Goal: Obtain resource: Obtain resource

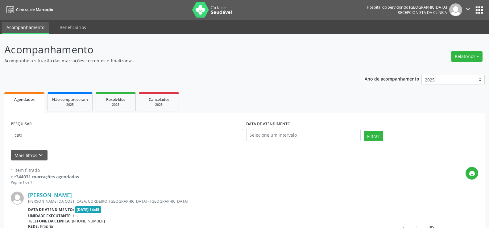
scroll to position [62, 0]
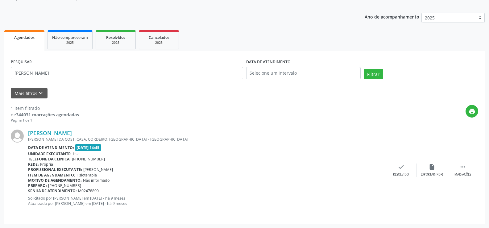
click at [364, 69] on button "Filtrar" at bounding box center [373, 74] width 19 height 10
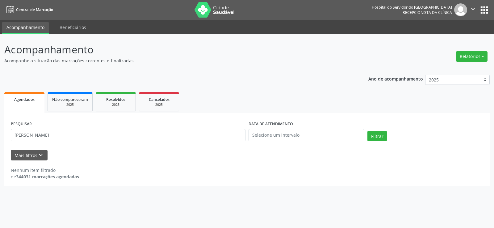
click at [130, 157] on div "Mais filtros keyboard_arrow_down" at bounding box center [246, 155] width 475 height 11
drag, startPoint x: 53, startPoint y: 131, endPoint x: 4, endPoint y: 134, distance: 49.5
click at [4, 134] on div "Acompanhamento Acompanhe a situação das marcações correntes e finalizadas Relat…" at bounding box center [247, 131] width 494 height 194
paste input "[PERSON_NAME]"
click at [374, 135] on button "Filtrar" at bounding box center [376, 136] width 19 height 10
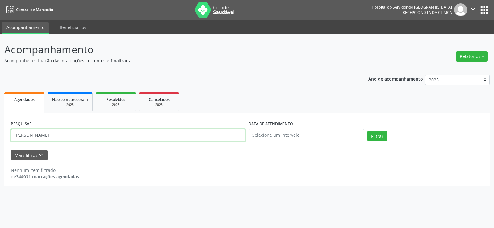
drag, startPoint x: 69, startPoint y: 138, endPoint x: 0, endPoint y: 137, distance: 69.5
click at [0, 137] on div "Acompanhamento Acompanhe a situação das marcações correntes e finalizadas Relat…" at bounding box center [247, 131] width 494 height 194
paste input "SUELI CAVALCANTI [PERSON_NAME]"
type input "SUELI CAVALCANTI [PERSON_NAME]"
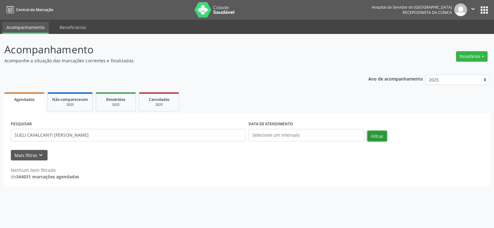
click at [381, 137] on button "Filtrar" at bounding box center [376, 136] width 19 height 10
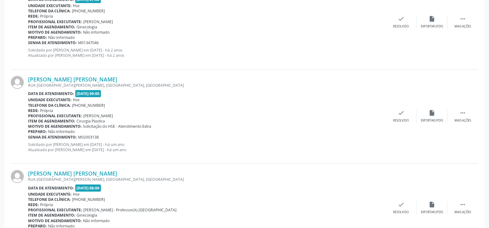
scroll to position [716, 0]
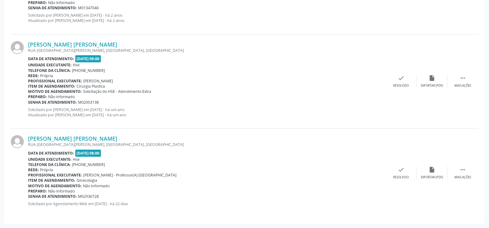
click at [99, 134] on div "[PERSON_NAME] [PERSON_NAME] [GEOGRAPHIC_DATA][PERSON_NAME], [GEOGRAPHIC_DATA], …" at bounding box center [245, 173] width 468 height 89
click at [99, 138] on link "[PERSON_NAME] [PERSON_NAME]" at bounding box center [72, 138] width 89 height 7
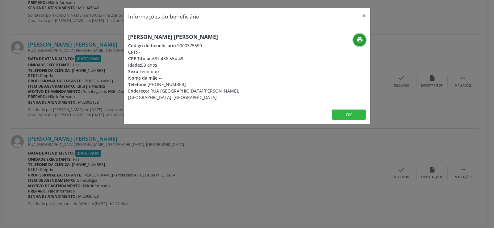
click at [357, 43] on icon "print" at bounding box center [359, 39] width 7 height 7
click at [365, 14] on button "×" at bounding box center [364, 15] width 12 height 15
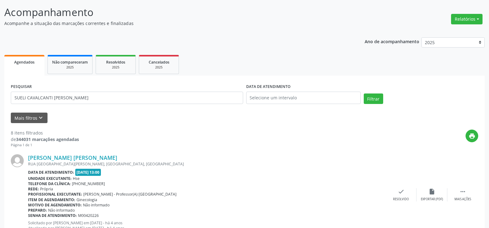
scroll to position [0, 0]
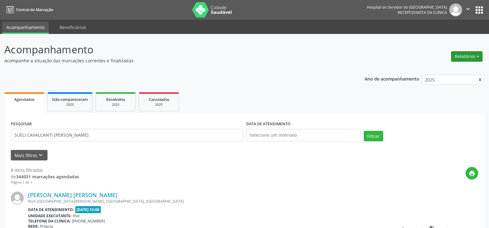
click at [472, 57] on button "Relatórios" at bounding box center [466, 56] width 31 height 10
click at [462, 69] on link "Agendamentos" at bounding box center [450, 69] width 66 height 9
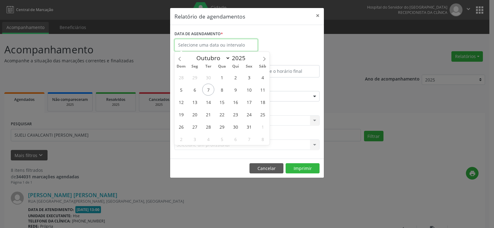
click at [227, 43] on input "text" at bounding box center [215, 45] width 83 height 12
click at [237, 89] on span "9" at bounding box center [235, 90] width 12 height 12
type input "09/10/2025"
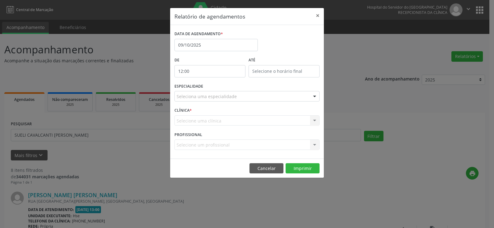
click at [214, 69] on input "12:00" at bounding box center [209, 71] width 71 height 12
click at [220, 87] on span at bounding box center [219, 88] width 4 height 6
type input "11:00"
type input "11"
click at [220, 87] on span at bounding box center [219, 88] width 4 height 6
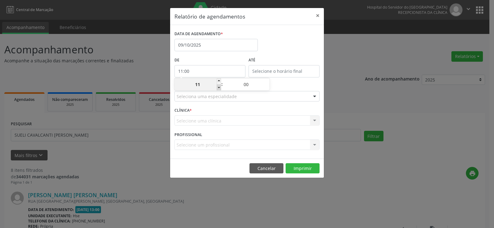
type input "10:00"
type input "10"
click at [220, 87] on span at bounding box center [219, 88] width 4 height 6
type input "09:00"
type input "09"
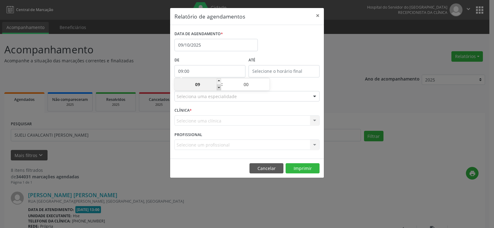
click at [220, 87] on span at bounding box center [219, 88] width 4 height 6
type input "08:00"
type input "08"
click at [220, 87] on span at bounding box center [219, 88] width 4 height 6
type input "07:00"
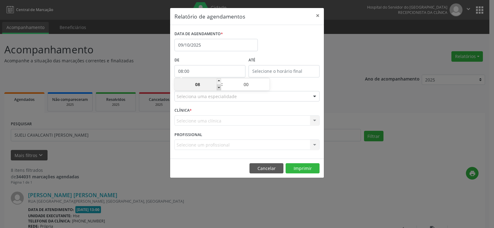
type input "07"
click at [220, 87] on span at bounding box center [219, 88] width 4 height 6
type input "06:00"
type input "06"
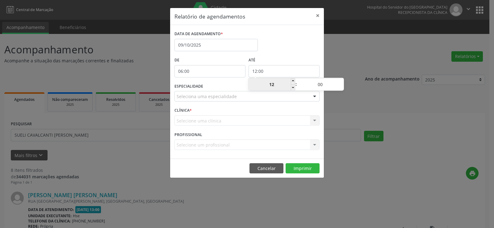
click at [255, 74] on input "12:00" at bounding box center [283, 71] width 71 height 12
click at [291, 89] on span at bounding box center [293, 88] width 4 height 6
type input "11:00"
type input "11"
click at [291, 89] on span at bounding box center [293, 88] width 4 height 6
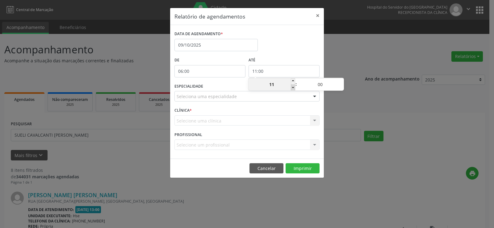
type input "10:00"
type input "10"
click at [341, 79] on span at bounding box center [341, 81] width 4 height 6
type input "10:05"
type input "05"
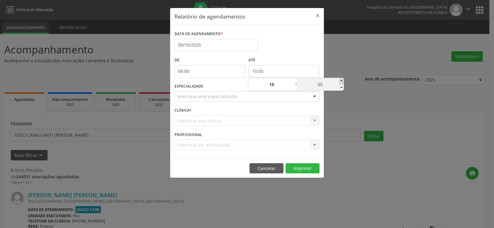
click at [341, 79] on span at bounding box center [341, 81] width 4 height 6
type input "10:10"
type input "10"
click at [341, 79] on span at bounding box center [341, 81] width 4 height 6
type input "10:15"
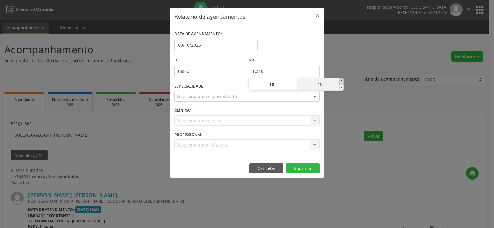
type input "15"
click at [341, 79] on span at bounding box center [341, 81] width 4 height 6
type input "10:20"
type input "20"
click at [341, 79] on span at bounding box center [341, 81] width 4 height 6
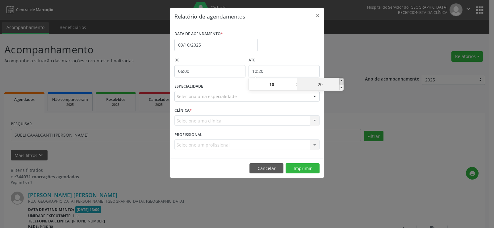
type input "10:25"
type input "25"
click at [341, 79] on span at bounding box center [341, 81] width 4 height 6
type input "10:30"
type input "30"
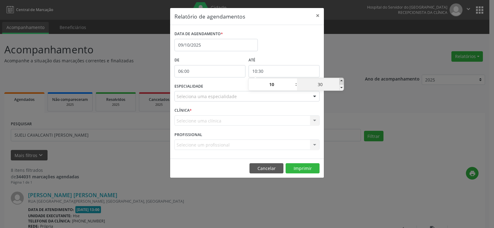
click at [341, 79] on span at bounding box center [341, 81] width 4 height 6
type input "10:35"
type input "35"
click at [341, 79] on span at bounding box center [341, 81] width 4 height 6
type input "10:40"
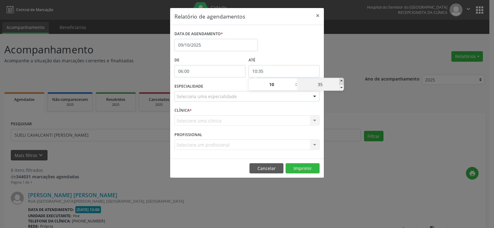
type input "40"
click at [341, 79] on span at bounding box center [341, 81] width 4 height 6
type input "10:45"
type input "45"
click at [341, 79] on span at bounding box center [341, 81] width 4 height 6
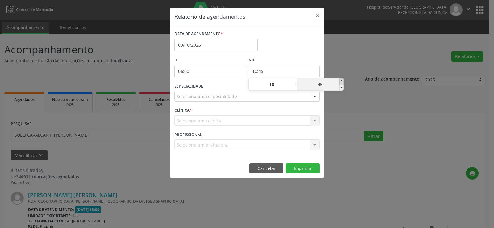
type input "10:50"
type input "50"
click at [341, 79] on span at bounding box center [341, 81] width 4 height 6
type input "10:55"
type input "55"
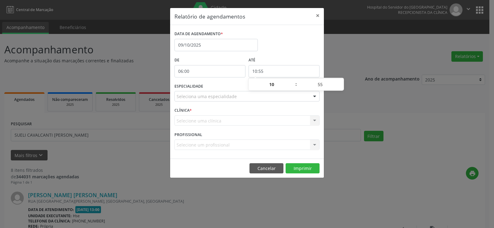
click at [345, 62] on div "Relatório de agendamentos × DATA DE AGENDAMENTO * [DATE] De 06:00 ATÉ 10:55 ESP…" at bounding box center [247, 114] width 494 height 228
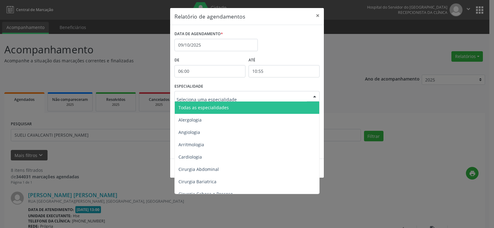
click at [315, 96] on div at bounding box center [314, 96] width 9 height 10
click at [310, 103] on span "Todas as especialidades" at bounding box center [247, 108] width 145 height 12
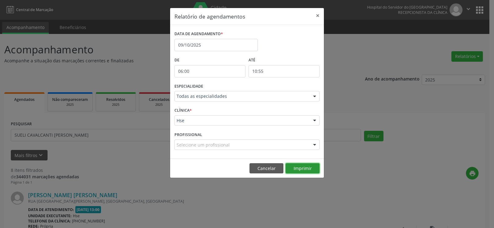
click at [309, 166] on button "Imprimir" at bounding box center [303, 168] width 34 height 10
click at [318, 14] on button "×" at bounding box center [317, 15] width 12 height 15
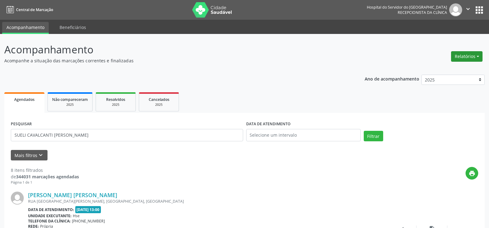
click at [467, 55] on button "Relatórios" at bounding box center [466, 56] width 31 height 10
click at [464, 65] on ul "Agendamentos Procedimentos realizados" at bounding box center [449, 74] width 67 height 22
click at [464, 68] on link "Agendamentos" at bounding box center [450, 69] width 66 height 9
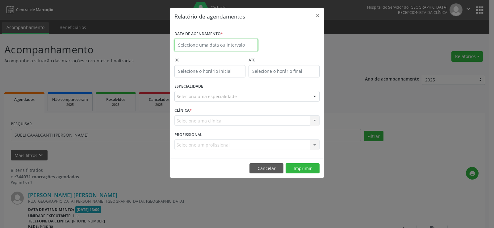
click at [226, 44] on input "text" at bounding box center [215, 45] width 83 height 12
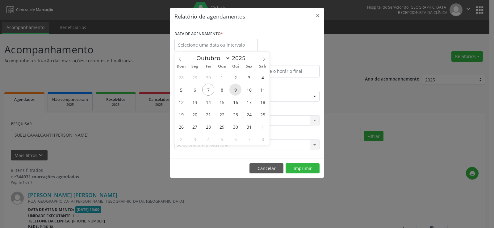
click at [235, 91] on span "9" at bounding box center [235, 90] width 12 height 12
type input "09/10/2025"
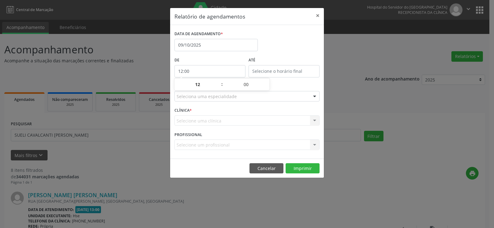
click at [204, 69] on input "12:00" at bounding box center [209, 71] width 71 height 12
click at [218, 89] on span at bounding box center [219, 88] width 4 height 6
type input "11:00"
type input "11"
click at [269, 73] on input "12:00" at bounding box center [283, 71] width 71 height 12
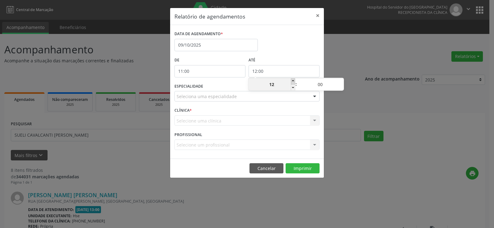
click at [291, 80] on span at bounding box center [293, 81] width 4 height 6
type input "13:00"
type input "13"
click at [291, 80] on span at bounding box center [293, 81] width 4 height 6
type input "14:00"
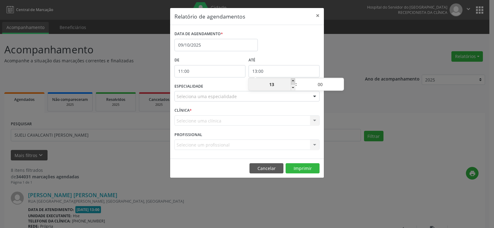
type input "14"
click at [343, 81] on span at bounding box center [341, 81] width 4 height 6
type input "14:05"
type input "05"
click at [343, 81] on span at bounding box center [341, 81] width 4 height 6
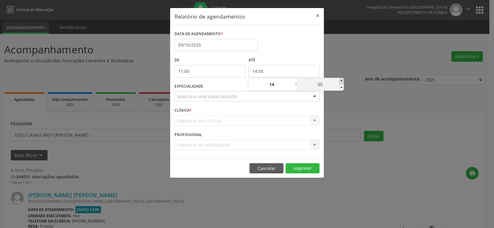
type input "14:10"
type input "10"
click at [343, 81] on span at bounding box center [341, 81] width 4 height 6
type input "14:15"
type input "15"
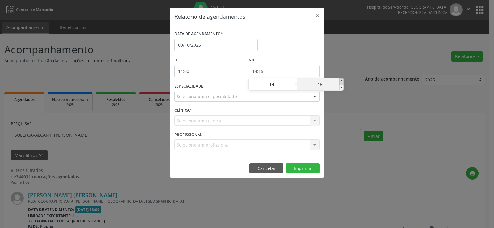
click at [343, 81] on span at bounding box center [341, 81] width 4 height 6
type input "14:20"
type input "20"
click at [343, 81] on span at bounding box center [341, 81] width 4 height 6
type input "14:25"
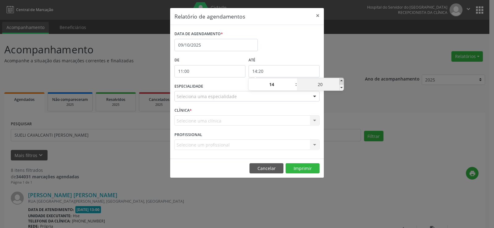
type input "25"
click at [343, 81] on span at bounding box center [341, 81] width 4 height 6
type input "14:30"
type input "30"
click at [343, 81] on span at bounding box center [341, 81] width 4 height 6
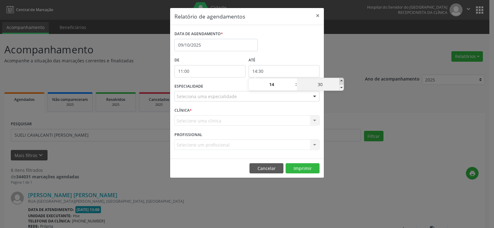
type input "14:35"
type input "35"
click at [343, 81] on span at bounding box center [341, 81] width 4 height 6
type input "14:40"
type input "40"
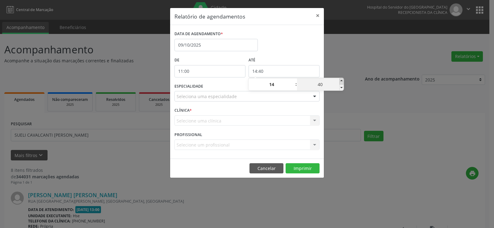
click at [343, 81] on span at bounding box center [341, 81] width 4 height 6
type input "14:45"
type input "45"
click at [343, 81] on span at bounding box center [341, 81] width 4 height 6
type input "14:50"
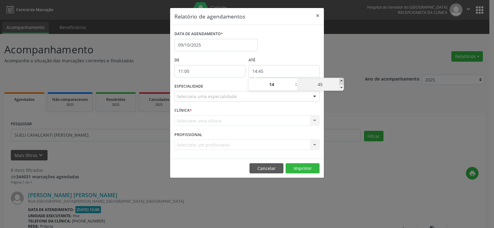
type input "50"
click at [343, 81] on span at bounding box center [341, 81] width 4 height 6
type input "14:55"
type input "55"
click at [346, 59] on div "Relatório de agendamentos × DATA DE AGENDAMENTO * [DATE] De 11:00 ATÉ 14:55 ESP…" at bounding box center [247, 114] width 494 height 228
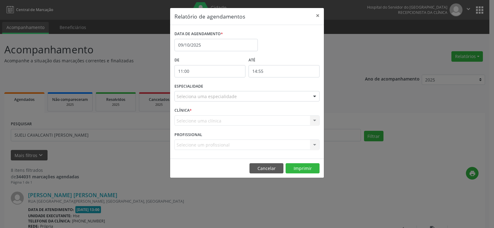
click at [314, 98] on div at bounding box center [314, 96] width 9 height 10
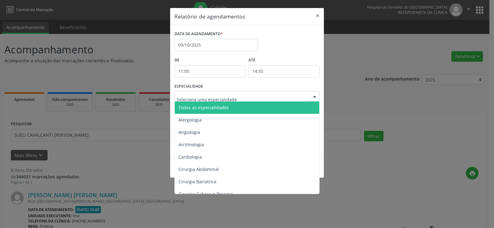
click at [303, 108] on span "Todas as especialidades" at bounding box center [247, 108] width 145 height 12
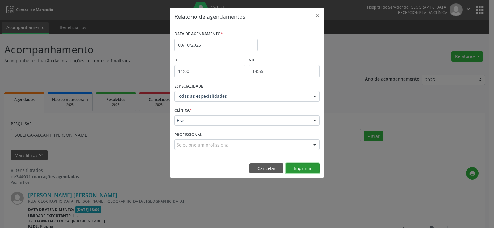
click at [302, 168] on button "Imprimir" at bounding box center [303, 168] width 34 height 10
click at [297, 165] on button "Imprimir" at bounding box center [303, 168] width 34 height 10
click at [315, 15] on button "×" at bounding box center [317, 15] width 12 height 15
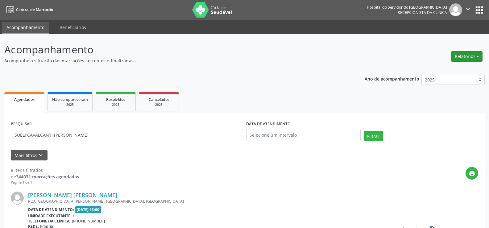
click at [460, 56] on button "Relatórios" at bounding box center [466, 56] width 31 height 10
click at [457, 67] on link "Agendamentos" at bounding box center [450, 69] width 66 height 9
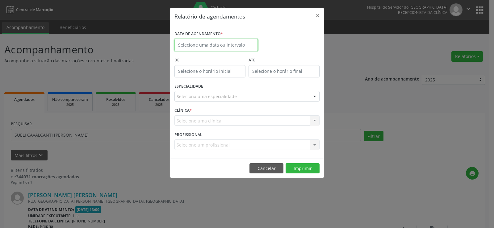
click at [195, 44] on input "text" at bounding box center [215, 45] width 83 height 12
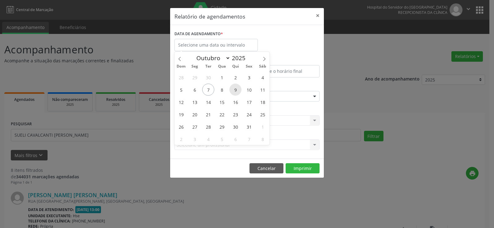
click at [233, 91] on span "9" at bounding box center [235, 90] width 12 height 12
type input "09/10/2025"
click at [233, 91] on span "9" at bounding box center [235, 90] width 12 height 12
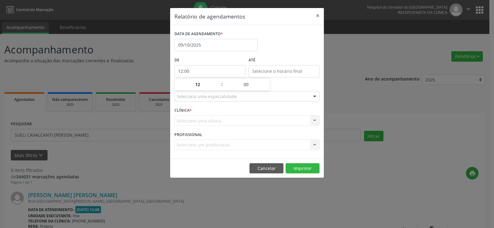
click at [216, 71] on input "12:00" at bounding box center [209, 71] width 71 height 12
click at [219, 80] on span at bounding box center [219, 81] width 4 height 6
type input "13:00"
type input "13"
click at [219, 80] on span at bounding box center [219, 81] width 4 height 6
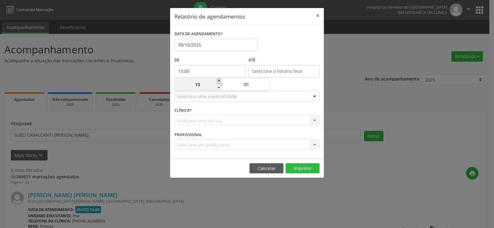
type input "14:00"
type input "14"
click at [219, 80] on span at bounding box center [219, 81] width 4 height 6
type input "15:00"
type input "15"
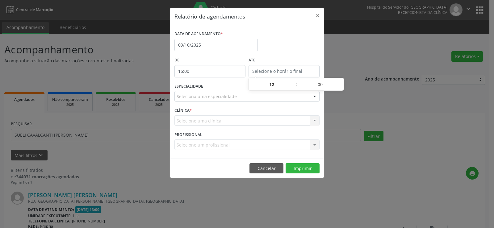
type input "15:00"
type input "15"
click at [263, 72] on input "15:00" at bounding box center [283, 71] width 71 height 12
click at [294, 80] on span at bounding box center [293, 81] width 4 height 6
type input "16:00"
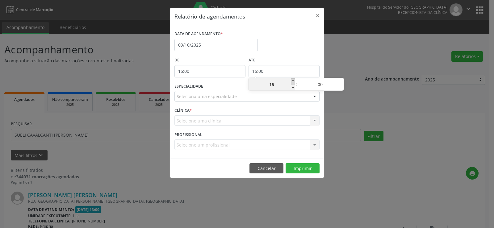
type input "16"
click at [294, 80] on span at bounding box center [293, 81] width 4 height 6
type input "17:00"
type input "17"
click at [294, 80] on span at bounding box center [293, 81] width 4 height 6
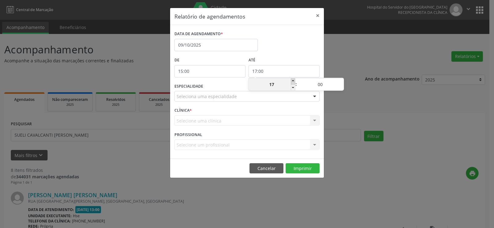
type input "18:00"
type input "18"
click at [294, 80] on span at bounding box center [293, 81] width 4 height 6
type input "19:00"
type input "19"
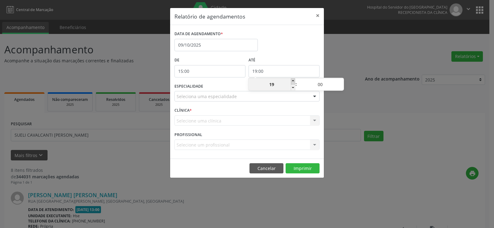
click at [294, 80] on span at bounding box center [293, 81] width 4 height 6
type input "20:00"
type input "20"
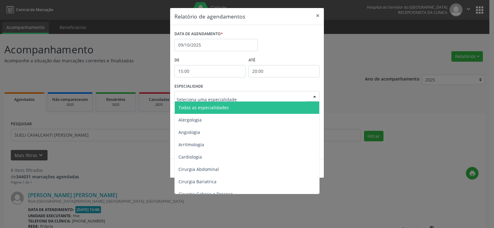
click at [300, 98] on div at bounding box center [246, 96] width 145 height 10
click at [300, 102] on span "Todas as especialidades" at bounding box center [247, 108] width 145 height 12
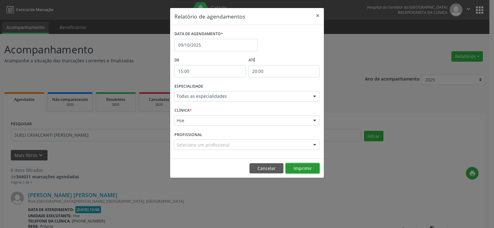
click at [308, 166] on button "Imprimir" at bounding box center [303, 168] width 34 height 10
click at [315, 15] on button "×" at bounding box center [317, 15] width 12 height 15
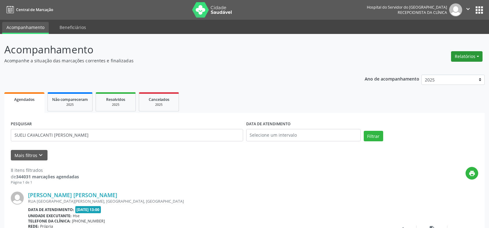
click at [455, 58] on button "Relatórios" at bounding box center [466, 56] width 31 height 10
click at [447, 71] on link "Agendamentos" at bounding box center [450, 69] width 66 height 9
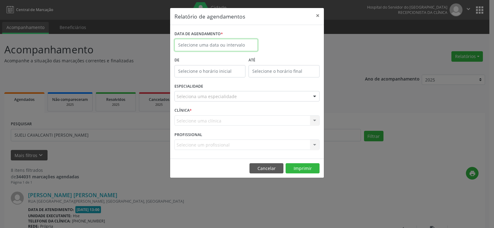
click at [224, 43] on input "text" at bounding box center [215, 45] width 83 height 12
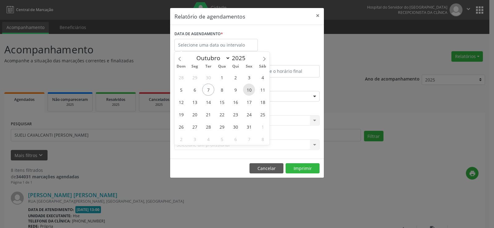
click at [250, 90] on span "10" at bounding box center [249, 90] width 12 height 12
type input "[DATE]"
click at [250, 90] on span "10" at bounding box center [249, 90] width 12 height 12
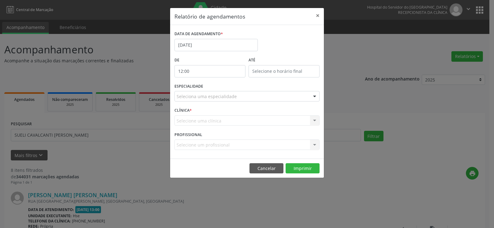
click at [211, 69] on input "12:00" at bounding box center [209, 71] width 71 height 12
click at [219, 89] on span at bounding box center [219, 88] width 4 height 6
type input "11:00"
type input "11"
click at [219, 89] on span at bounding box center [219, 88] width 4 height 6
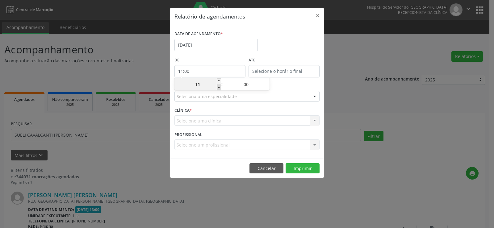
type input "10:00"
type input "10"
click at [219, 89] on span at bounding box center [219, 88] width 4 height 6
type input "09:00"
type input "09"
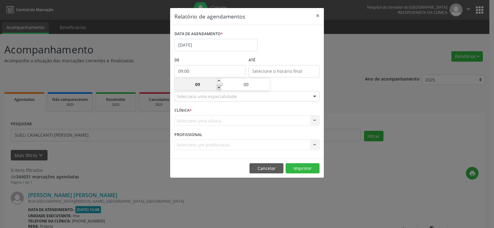
click at [219, 89] on span at bounding box center [219, 88] width 4 height 6
type input "08:00"
type input "08"
click at [219, 89] on span at bounding box center [219, 88] width 4 height 6
type input "07:00"
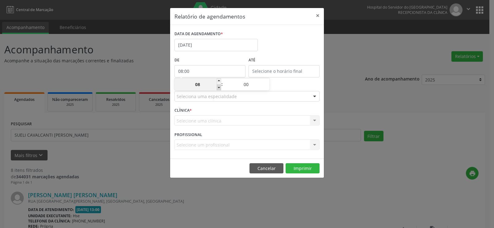
type input "07"
click at [219, 89] on span at bounding box center [219, 88] width 4 height 6
type input "06:00"
type input "06"
click at [260, 70] on input "12:00" at bounding box center [283, 71] width 71 height 12
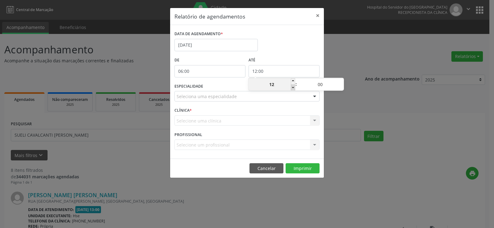
click at [293, 88] on span at bounding box center [293, 88] width 4 height 6
type input "11:00"
type input "11"
click at [293, 88] on span at bounding box center [293, 88] width 4 height 6
type input "10:00"
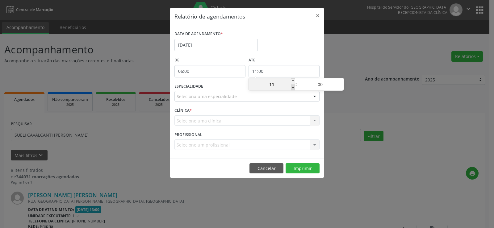
type input "10"
click at [340, 81] on span at bounding box center [341, 81] width 4 height 6
type input "10:05"
type input "05"
click at [340, 81] on span at bounding box center [341, 81] width 4 height 6
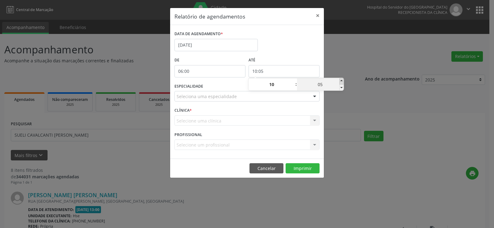
type input "10:10"
type input "10"
click at [340, 81] on span at bounding box center [341, 81] width 4 height 6
type input "10:15"
type input "15"
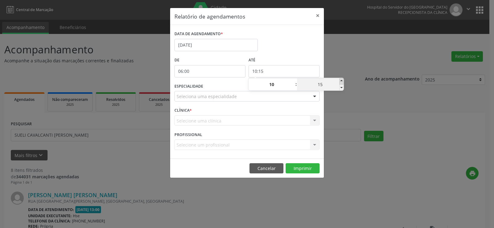
click at [340, 81] on span at bounding box center [341, 81] width 4 height 6
type input "10:20"
type input "20"
click at [340, 81] on span at bounding box center [341, 81] width 4 height 6
type input "10:25"
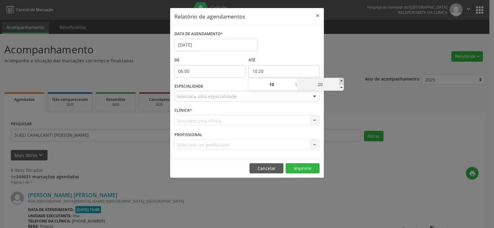
type input "25"
click at [340, 81] on span at bounding box center [341, 81] width 4 height 6
type input "10:30"
type input "30"
click at [340, 81] on span at bounding box center [341, 81] width 4 height 6
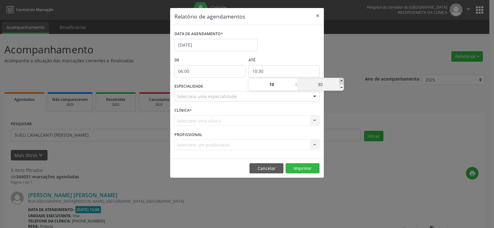
type input "10:35"
type input "35"
click at [340, 81] on span at bounding box center [341, 81] width 4 height 6
type input "10:40"
type input "40"
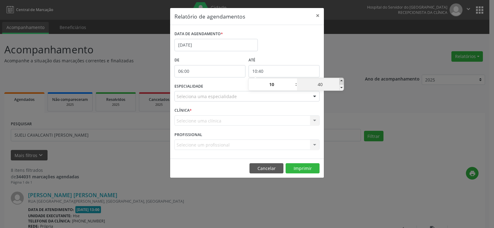
click at [340, 81] on span at bounding box center [341, 81] width 4 height 6
type input "10:45"
type input "45"
click at [340, 81] on span at bounding box center [341, 81] width 4 height 6
type input "10:50"
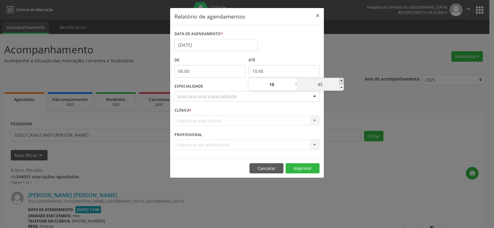
type input "50"
click at [340, 81] on span at bounding box center [341, 81] width 4 height 6
type input "10:55"
type input "55"
click at [343, 59] on div "Relatório de agendamentos × DATA DE AGENDAMENTO * [DATE] De 06:00 ATÉ 10:55 ESP…" at bounding box center [247, 114] width 494 height 228
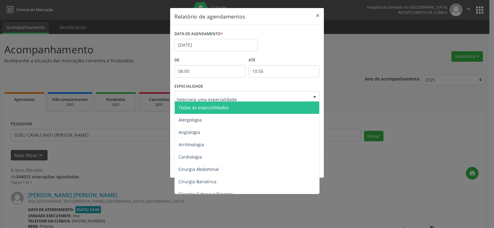
click at [315, 94] on div at bounding box center [314, 96] width 9 height 10
click at [302, 106] on span "Todas as especialidades" at bounding box center [247, 108] width 145 height 12
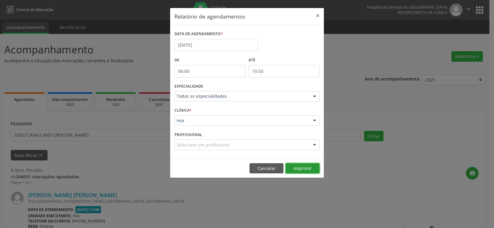
click at [301, 167] on button "Imprimir" at bounding box center [303, 168] width 34 height 10
click at [319, 16] on button "×" at bounding box center [317, 15] width 12 height 15
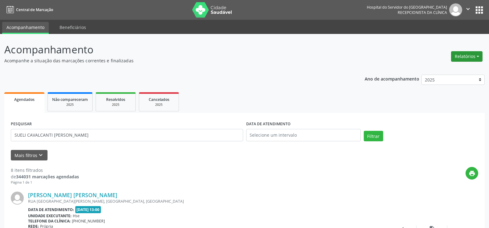
click at [459, 59] on button "Relatórios" at bounding box center [466, 56] width 31 height 10
click at [459, 67] on link "Agendamentos" at bounding box center [450, 69] width 66 height 9
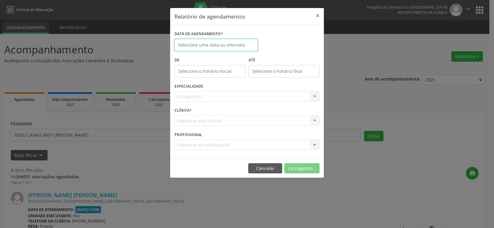
click at [226, 44] on input "text" at bounding box center [215, 45] width 83 height 12
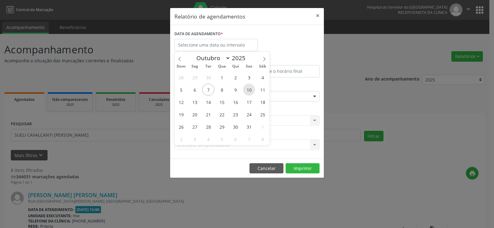
click at [247, 90] on span "10" at bounding box center [249, 90] width 12 height 12
type input "[DATE]"
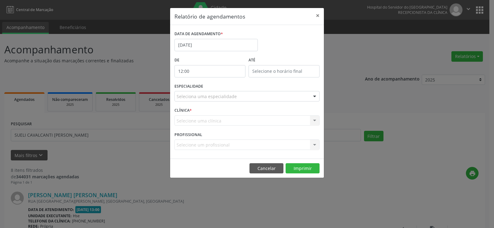
click at [224, 72] on input "12:00" at bounding box center [209, 71] width 71 height 12
click at [219, 90] on span at bounding box center [219, 88] width 4 height 6
type input "11:00"
type input "11"
click at [268, 71] on input "12:00" at bounding box center [283, 71] width 71 height 12
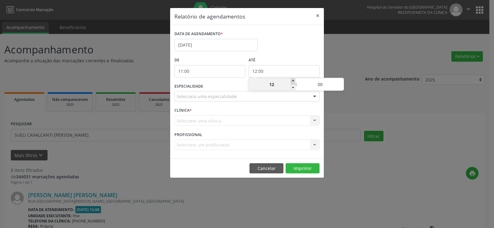
click at [293, 79] on span at bounding box center [293, 81] width 4 height 6
type input "13:00"
type input "13"
click at [293, 79] on span at bounding box center [293, 81] width 4 height 6
type input "14:00"
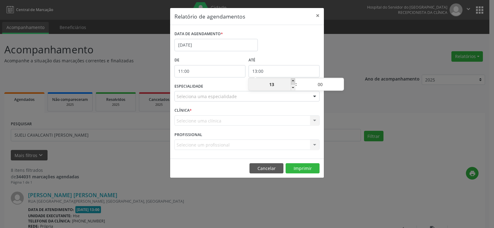
type input "14"
click at [340, 81] on span at bounding box center [341, 81] width 4 height 6
type input "14:05"
type input "05"
click at [340, 81] on span at bounding box center [341, 81] width 4 height 6
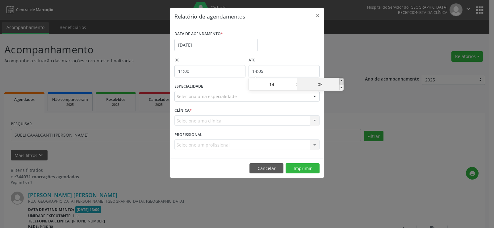
type input "14:10"
type input "10"
click at [340, 81] on span at bounding box center [341, 81] width 4 height 6
type input "14:15"
type input "15"
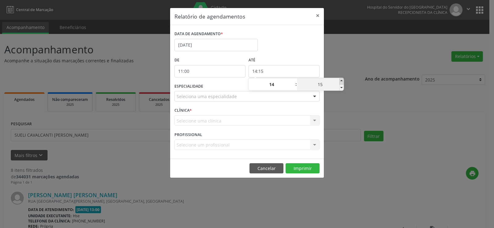
click at [340, 81] on span at bounding box center [341, 81] width 4 height 6
type input "14:20"
type input "20"
click at [340, 81] on span at bounding box center [341, 81] width 4 height 6
type input "14:25"
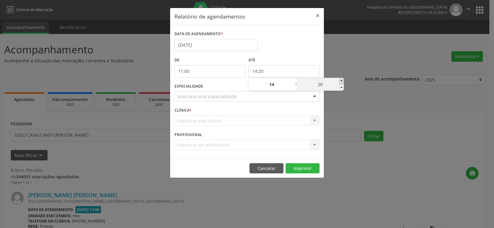
type input "25"
click at [340, 81] on span at bounding box center [341, 81] width 4 height 6
type input "14:30"
type input "30"
click at [340, 81] on span at bounding box center [341, 81] width 4 height 6
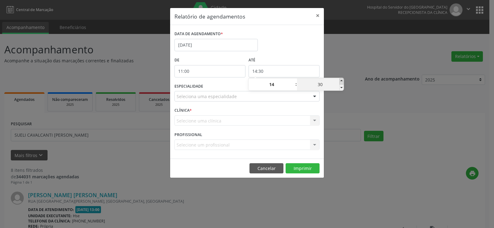
type input "14:35"
type input "35"
click at [340, 81] on span at bounding box center [341, 81] width 4 height 6
type input "14:40"
type input "40"
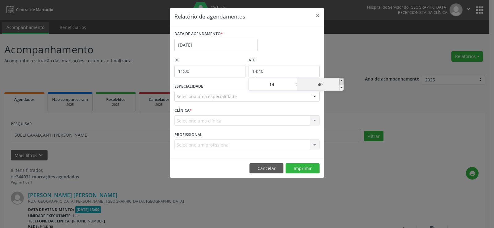
click at [340, 81] on span at bounding box center [341, 81] width 4 height 6
type input "14:45"
type input "45"
click at [340, 81] on span at bounding box center [341, 81] width 4 height 6
type input "14:50"
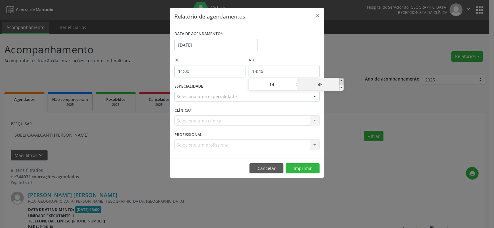
type input "50"
click at [340, 81] on span at bounding box center [341, 81] width 4 height 6
type input "14:55"
type input "55"
click at [344, 66] on div "Relatório de agendamentos × DATA DE AGENDAMENTO * [DATE] De 11:00 ATÉ 14:55 ESP…" at bounding box center [247, 114] width 494 height 228
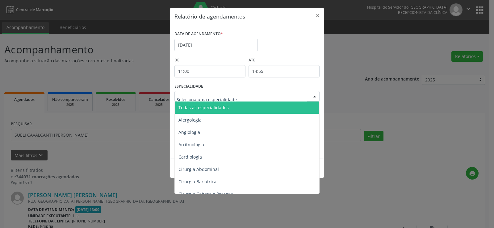
click at [316, 95] on div at bounding box center [314, 96] width 9 height 10
click at [309, 108] on span "Todas as especialidades" at bounding box center [247, 108] width 145 height 12
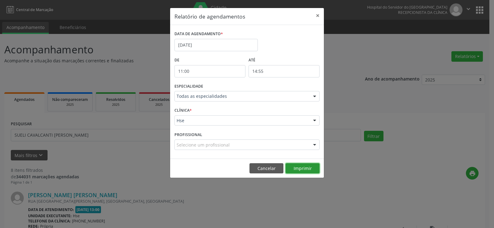
click at [304, 170] on button "Imprimir" at bounding box center [303, 168] width 34 height 10
click at [318, 15] on button "×" at bounding box center [317, 15] width 12 height 15
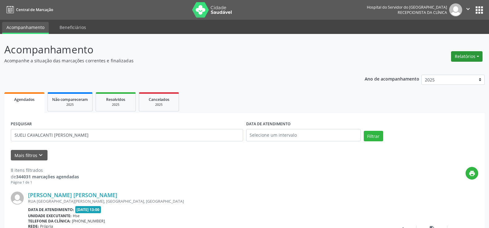
click at [464, 58] on button "Relatórios" at bounding box center [466, 56] width 31 height 10
click at [466, 70] on link "Agendamentos" at bounding box center [450, 69] width 66 height 9
select select "9"
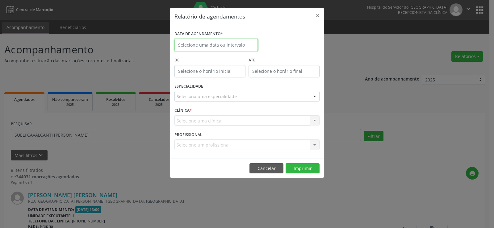
click at [211, 42] on input "text" at bounding box center [215, 45] width 83 height 12
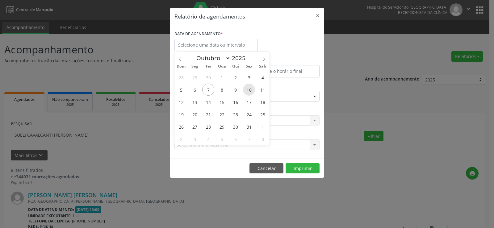
click at [248, 90] on span "10" at bounding box center [249, 90] width 12 height 12
type input "[DATE]"
click at [248, 90] on span "10" at bounding box center [249, 90] width 12 height 12
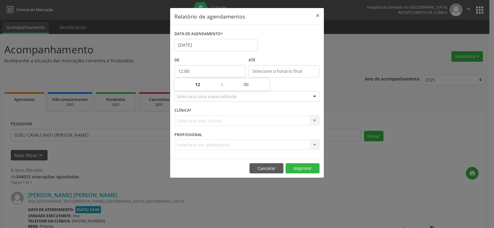
click at [216, 72] on input "12:00" at bounding box center [209, 71] width 71 height 12
click at [219, 81] on span at bounding box center [219, 81] width 4 height 6
type input "13:00"
type input "13"
click at [219, 81] on span at bounding box center [219, 81] width 4 height 6
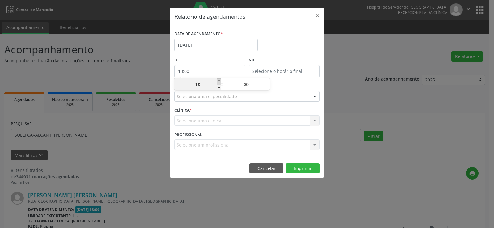
type input "14:00"
type input "14"
click at [219, 81] on span at bounding box center [219, 81] width 4 height 6
type input "15:00"
type input "15"
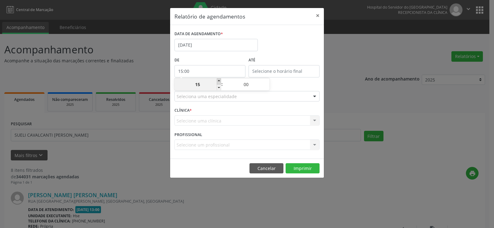
click at [219, 81] on span at bounding box center [219, 81] width 4 height 6
type input "16:00"
type input "16"
click at [220, 87] on span at bounding box center [219, 88] width 4 height 6
type input "15:00"
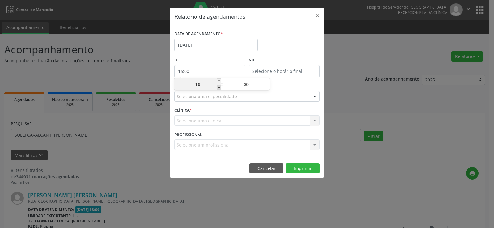
type input "15"
type input "15:00"
type input "15"
click at [256, 69] on input "15:00" at bounding box center [283, 71] width 71 height 12
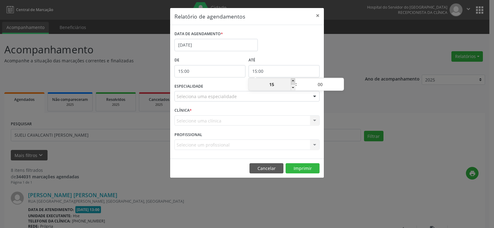
click at [293, 82] on span at bounding box center [293, 81] width 4 height 6
type input "16:00"
type input "16"
click at [293, 82] on span at bounding box center [293, 81] width 4 height 6
type input "17:00"
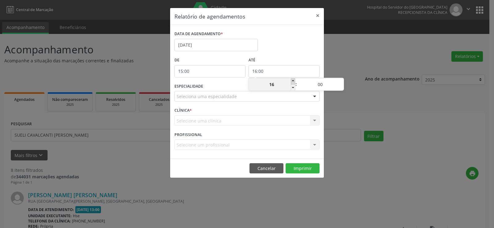
type input "17"
click at [293, 82] on span at bounding box center [293, 81] width 4 height 6
type input "18:00"
type input "18"
click at [293, 82] on span at bounding box center [293, 81] width 4 height 6
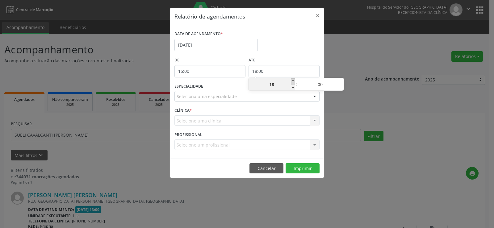
type input "19:00"
type input "19"
click at [297, 97] on div "Seleciona uma especialidade" at bounding box center [246, 96] width 145 height 10
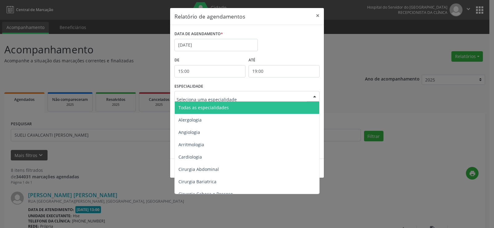
click at [302, 110] on span "Todas as especialidades" at bounding box center [247, 108] width 145 height 12
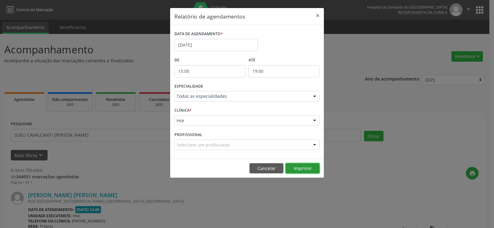
click at [306, 165] on button "Imprimir" at bounding box center [303, 168] width 34 height 10
click at [323, 14] on button "×" at bounding box center [317, 15] width 12 height 15
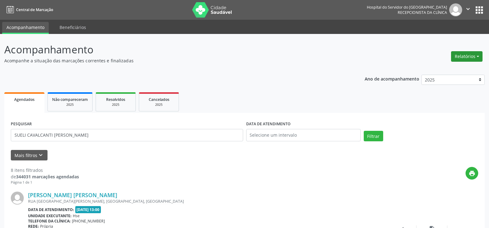
click at [464, 58] on button "Relatórios" at bounding box center [466, 56] width 31 height 10
click at [463, 70] on link "Agendamentos" at bounding box center [450, 69] width 66 height 9
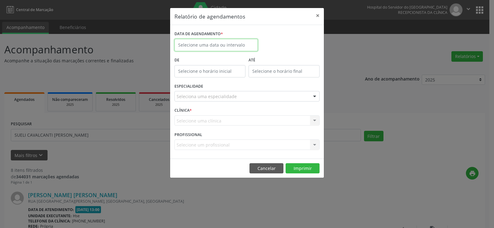
click at [225, 45] on input "text" at bounding box center [215, 45] width 83 height 12
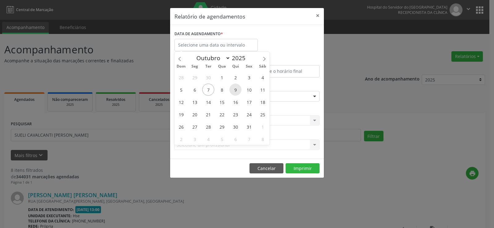
click at [237, 91] on span "9" at bounding box center [235, 90] width 12 height 12
type input "09/10/2025"
click at [237, 91] on span "9" at bounding box center [235, 90] width 12 height 12
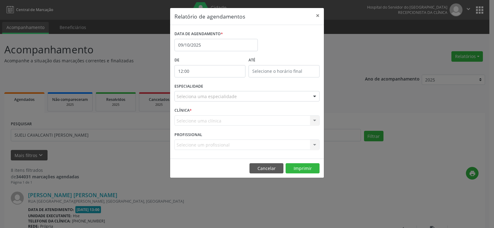
click at [214, 72] on input "12:00" at bounding box center [209, 71] width 71 height 12
click at [219, 81] on span at bounding box center [219, 81] width 4 height 6
type input "13:00"
type input "13"
click at [219, 81] on span at bounding box center [219, 81] width 4 height 6
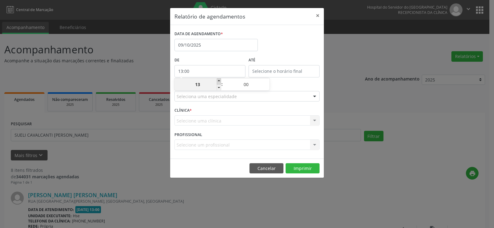
type input "14:00"
type input "14"
click at [219, 81] on span at bounding box center [219, 81] width 4 height 6
type input "15:00"
type input "15"
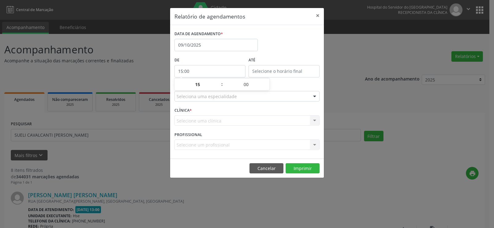
type input "15:00"
type input "15"
click at [265, 71] on input "15:00" at bounding box center [283, 71] width 71 height 12
click at [292, 81] on span at bounding box center [293, 81] width 4 height 6
type input "16:00"
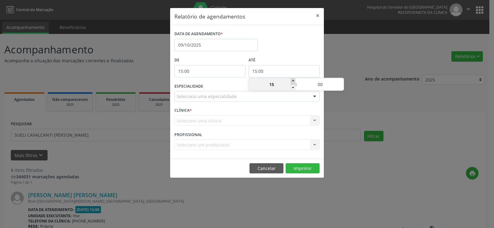
type input "16"
click at [292, 81] on span at bounding box center [293, 81] width 4 height 6
type input "17:00"
type input "17"
click at [292, 81] on span at bounding box center [293, 81] width 4 height 6
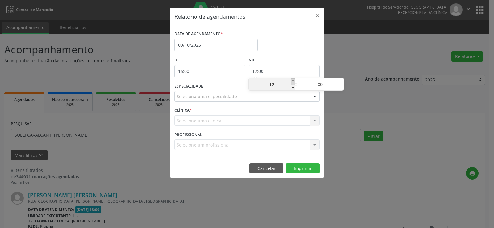
type input "18:00"
type input "18"
click at [292, 81] on span at bounding box center [293, 81] width 4 height 6
type input "19:00"
type input "19"
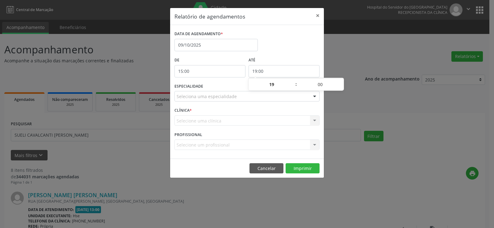
click at [300, 99] on div "Seleciona uma especialidade" at bounding box center [246, 96] width 145 height 10
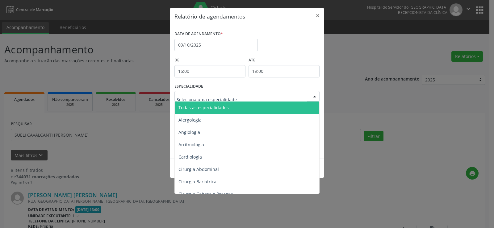
click at [299, 105] on span "Todas as especialidades" at bounding box center [247, 108] width 145 height 12
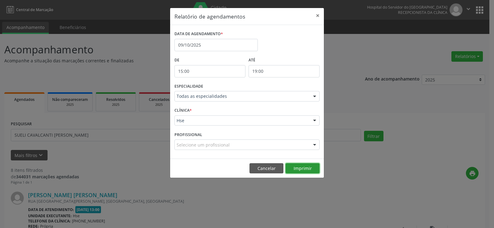
click at [310, 166] on button "Imprimir" at bounding box center [303, 168] width 34 height 10
click at [315, 14] on button "×" at bounding box center [317, 15] width 12 height 15
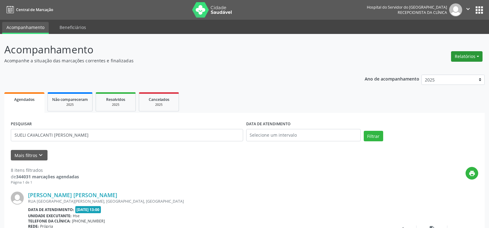
click at [471, 57] on button "Relatórios" at bounding box center [466, 56] width 31 height 10
click at [471, 70] on link "Agendamentos" at bounding box center [450, 69] width 66 height 9
select select "9"
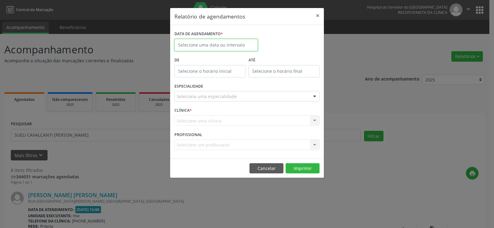
click at [220, 44] on input "text" at bounding box center [215, 45] width 83 height 12
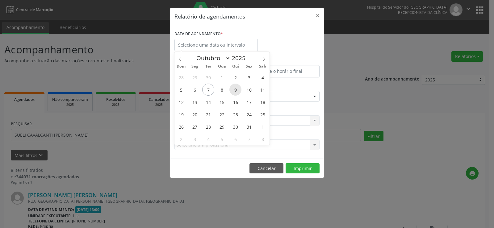
click at [236, 90] on span "9" at bounding box center [235, 90] width 12 height 12
type input "09/10/2025"
click at [236, 90] on span "9" at bounding box center [235, 90] width 12 height 12
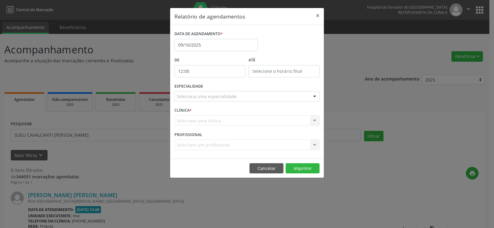
click at [211, 71] on input "12:00" at bounding box center [209, 71] width 71 height 12
click at [218, 89] on span at bounding box center [219, 88] width 4 height 6
type input "11:00"
type input "11"
click at [218, 89] on span at bounding box center [219, 88] width 4 height 6
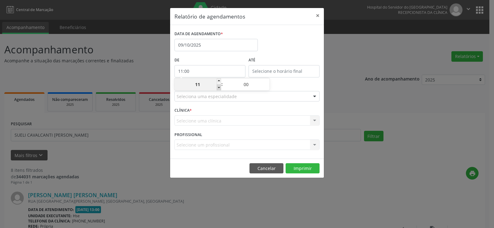
type input "10:00"
click at [218, 89] on span at bounding box center [219, 88] width 4 height 6
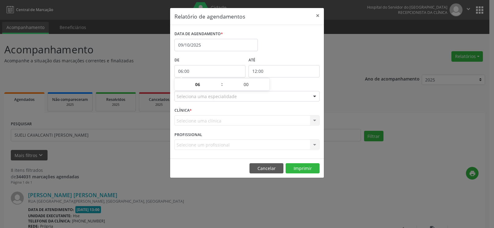
click at [262, 74] on input "12:00" at bounding box center [283, 71] width 71 height 12
click at [293, 89] on span at bounding box center [293, 88] width 4 height 6
click at [342, 82] on span at bounding box center [341, 81] width 4 height 6
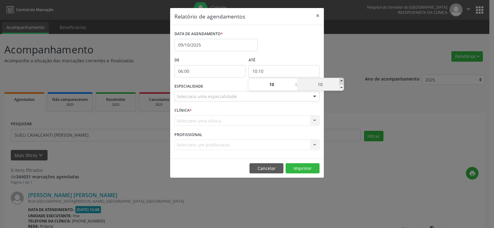
click at [342, 82] on span at bounding box center [341, 81] width 4 height 6
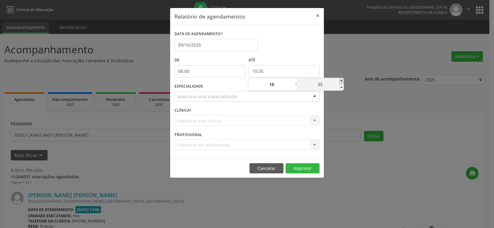
click at [342, 82] on span at bounding box center [341, 81] width 4 height 6
click at [346, 65] on div "Relatório de agendamentos × DATA DE AGENDAMENTO * [DATE] De 06:00 ATÉ 10:55 ESP…" at bounding box center [247, 114] width 494 height 228
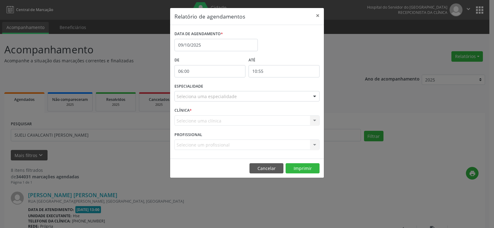
click at [316, 98] on div at bounding box center [314, 96] width 9 height 10
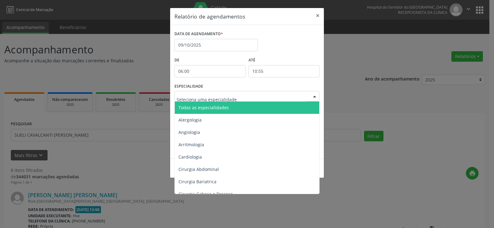
click at [307, 109] on span "Todas as especialidades" at bounding box center [247, 108] width 145 height 12
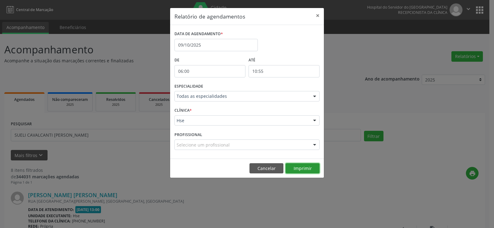
click at [305, 165] on button "Imprimir" at bounding box center [303, 168] width 34 height 10
click at [317, 15] on button "×" at bounding box center [317, 15] width 12 height 15
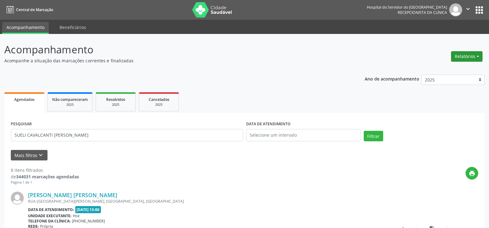
click at [473, 59] on button "Relatórios" at bounding box center [466, 56] width 31 height 10
click at [463, 69] on link "Agendamentos" at bounding box center [450, 69] width 66 height 9
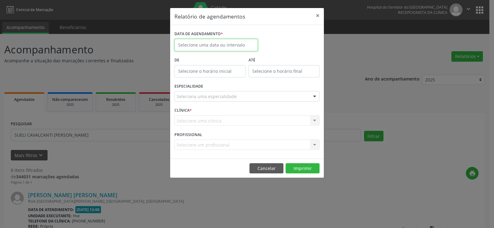
click at [210, 42] on input "text" at bounding box center [215, 45] width 83 height 12
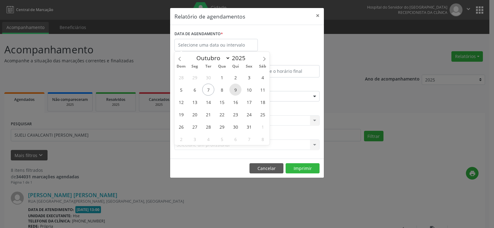
click at [237, 89] on span "9" at bounding box center [235, 90] width 12 height 12
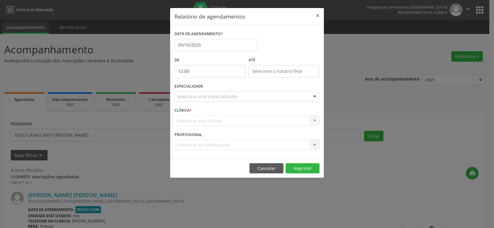
click at [205, 69] on input "12:00" at bounding box center [209, 71] width 71 height 12
click at [219, 81] on span at bounding box center [219, 81] width 4 height 6
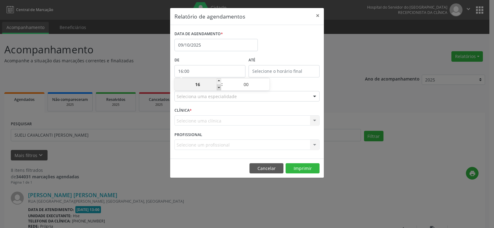
click at [220, 88] on span at bounding box center [219, 88] width 4 height 6
click at [261, 71] on input "15:00" at bounding box center [283, 71] width 71 height 12
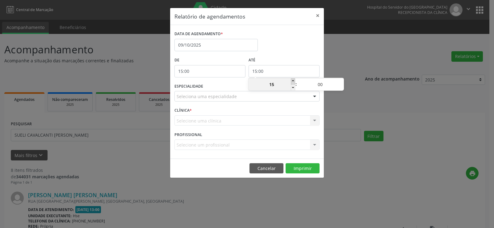
click at [292, 80] on span at bounding box center [293, 81] width 4 height 6
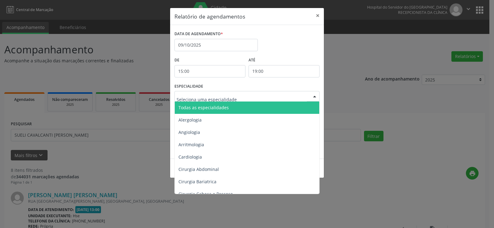
click at [296, 93] on div at bounding box center [246, 96] width 145 height 10
click at [293, 111] on span "Todas as especialidades" at bounding box center [247, 108] width 145 height 12
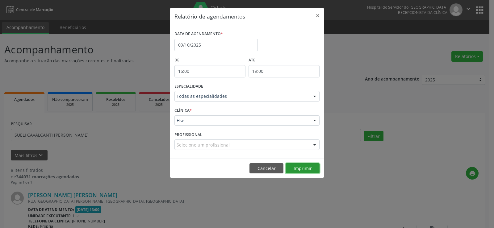
click at [307, 167] on button "Imprimir" at bounding box center [303, 168] width 34 height 10
click at [316, 15] on button "×" at bounding box center [317, 15] width 12 height 15
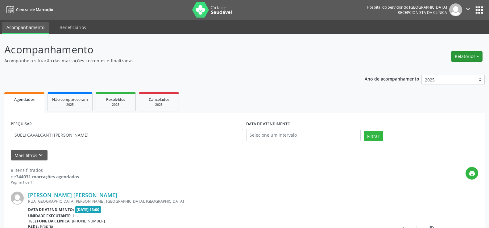
click at [479, 60] on button "Relatórios" at bounding box center [466, 56] width 31 height 10
click at [468, 69] on link "Agendamentos" at bounding box center [450, 69] width 66 height 9
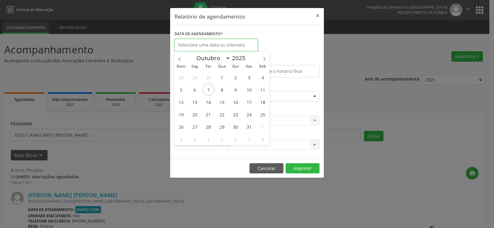
click at [223, 47] on input "text" at bounding box center [215, 45] width 83 height 12
click at [249, 90] on span "10" at bounding box center [249, 90] width 12 height 12
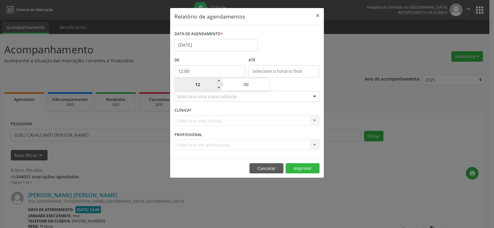
click at [200, 73] on input "12:00" at bounding box center [209, 71] width 71 height 12
click at [218, 87] on span at bounding box center [219, 88] width 4 height 6
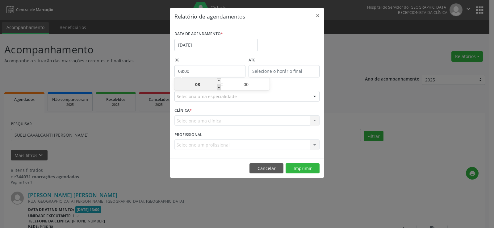
click at [218, 87] on span at bounding box center [219, 88] width 4 height 6
drag, startPoint x: 278, startPoint y: 72, endPoint x: 291, endPoint y: 79, distance: 14.5
click at [279, 72] on input "12:00" at bounding box center [283, 71] width 71 height 12
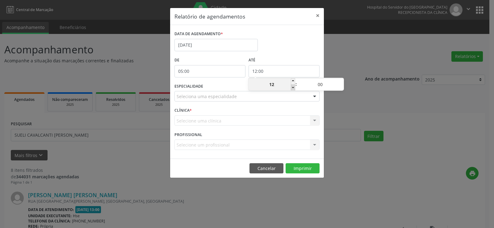
click at [295, 88] on span at bounding box center [293, 88] width 4 height 6
click at [293, 86] on span at bounding box center [293, 88] width 4 height 6
click at [340, 80] on span at bounding box center [341, 81] width 4 height 6
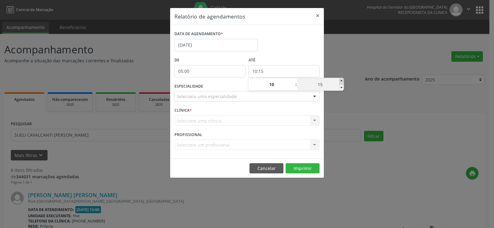
click at [340, 80] on span at bounding box center [341, 81] width 4 height 6
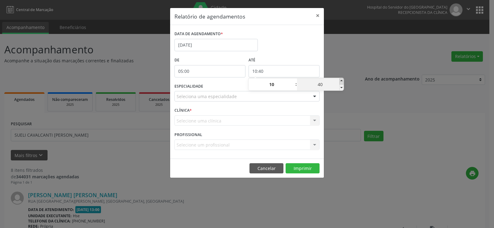
click at [340, 80] on span at bounding box center [341, 81] width 4 height 6
click at [341, 66] on div "Relatório de agendamentos × DATA DE AGENDAMENTO * [DATE] De 05:00 ATÉ 10:55 ESP…" at bounding box center [247, 114] width 494 height 228
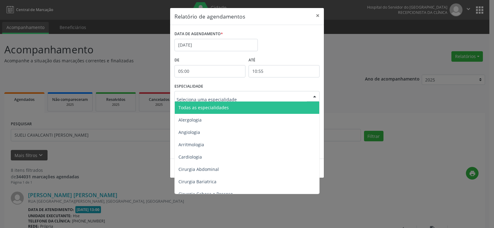
click at [316, 96] on div at bounding box center [314, 96] width 9 height 10
click at [304, 101] on input "text" at bounding box center [242, 99] width 130 height 12
click at [304, 105] on span "Todas as especialidades" at bounding box center [247, 108] width 145 height 12
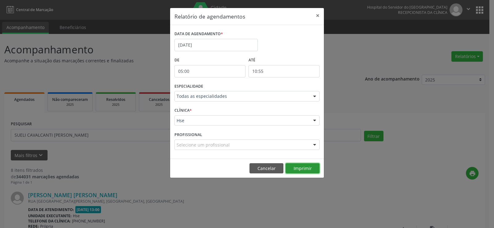
click at [304, 166] on button "Imprimir" at bounding box center [303, 168] width 34 height 10
click at [318, 16] on button "×" at bounding box center [317, 15] width 12 height 15
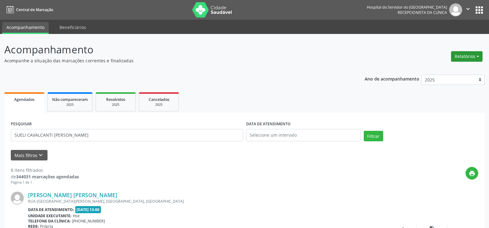
click at [471, 60] on button "Relatórios" at bounding box center [466, 56] width 31 height 10
click at [457, 68] on link "Agendamentos" at bounding box center [450, 69] width 66 height 9
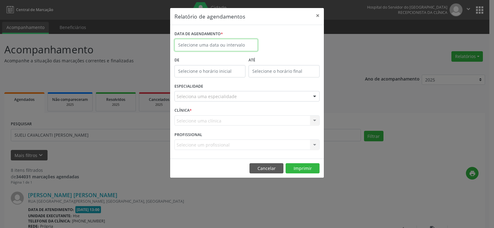
click at [237, 46] on input "text" at bounding box center [215, 45] width 83 height 12
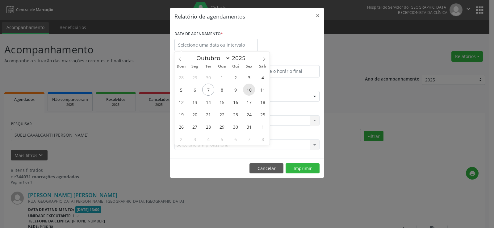
click at [248, 92] on span "10" at bounding box center [249, 90] width 12 height 12
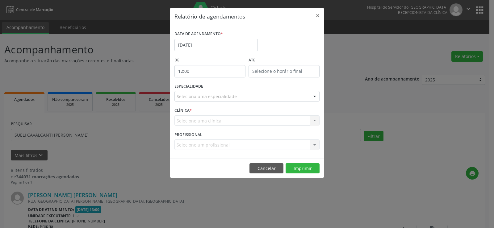
click at [213, 72] on input "12:00" at bounding box center [209, 71] width 71 height 12
click at [219, 88] on span at bounding box center [219, 88] width 4 height 6
click at [269, 74] on input "12:00" at bounding box center [283, 71] width 71 height 12
click at [293, 80] on span at bounding box center [293, 81] width 4 height 6
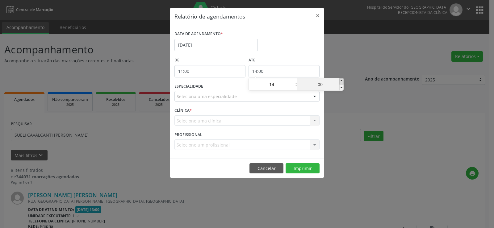
click at [343, 80] on span at bounding box center [341, 81] width 4 height 6
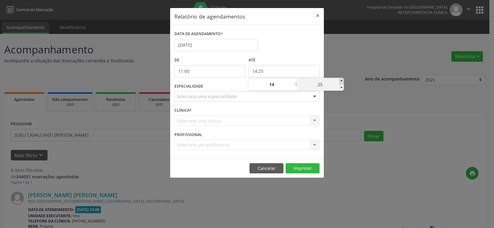
click at [343, 80] on span at bounding box center [341, 81] width 4 height 6
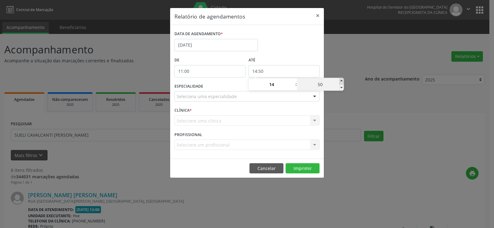
click at [343, 80] on span at bounding box center [341, 81] width 4 height 6
click at [346, 63] on div "Relatório de agendamentos × DATA DE AGENDAMENTO * [DATE] De 11:00 ATÉ 14:55 ESP…" at bounding box center [247, 114] width 494 height 228
click at [316, 96] on div at bounding box center [314, 96] width 9 height 10
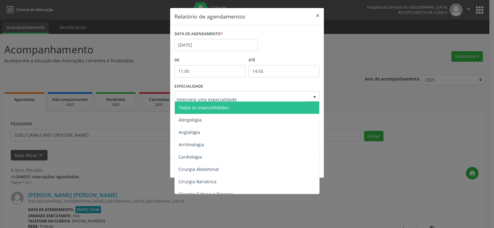
click at [307, 106] on span "Todas as especialidades" at bounding box center [247, 108] width 145 height 12
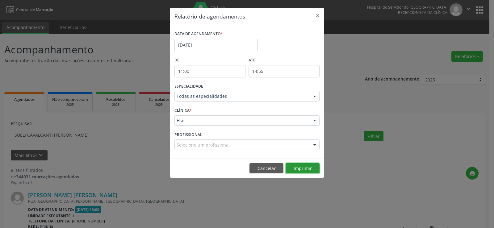
click at [302, 166] on button "Imprimir" at bounding box center [303, 168] width 34 height 10
click at [319, 16] on button "×" at bounding box center [317, 15] width 12 height 15
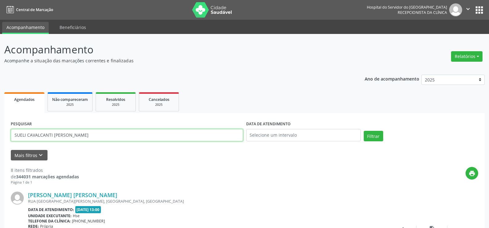
drag, startPoint x: 102, startPoint y: 137, endPoint x: 0, endPoint y: 136, distance: 101.9
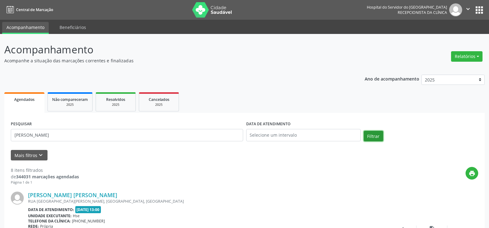
click at [375, 136] on button "Filtrar" at bounding box center [373, 136] width 19 height 10
click at [72, 194] on link "[PERSON_NAME]" at bounding box center [50, 195] width 44 height 7
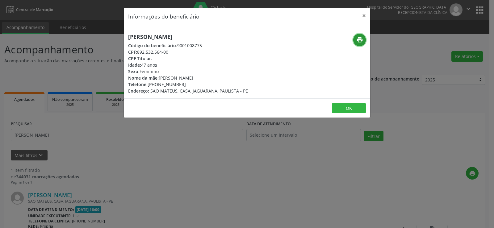
click at [363, 42] on icon "print" at bounding box center [359, 39] width 7 height 7
click at [361, 15] on button "×" at bounding box center [364, 15] width 12 height 15
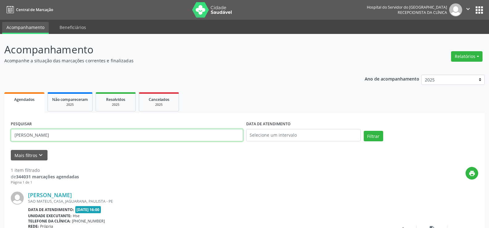
drag, startPoint x: 67, startPoint y: 134, endPoint x: 2, endPoint y: 131, distance: 65.2
click at [2, 131] on div "Acompanhamento Acompanhe a situação das marcações correntes e finalizadas Relat…" at bounding box center [244, 162] width 489 height 256
paste input "[PERSON_NAME]"
click at [368, 131] on button "Filtrar" at bounding box center [373, 136] width 19 height 10
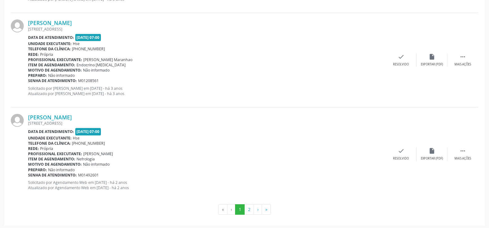
scroll to position [1400, 0]
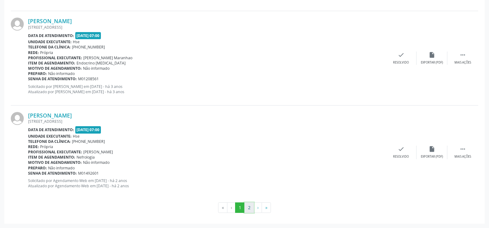
click at [253, 206] on button "2" at bounding box center [249, 207] width 10 height 10
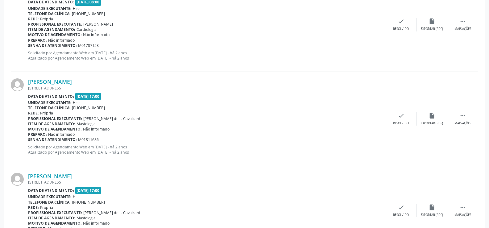
scroll to position [640, 0]
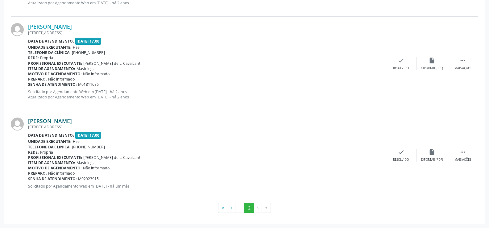
click at [61, 123] on link "[PERSON_NAME]" at bounding box center [50, 121] width 44 height 7
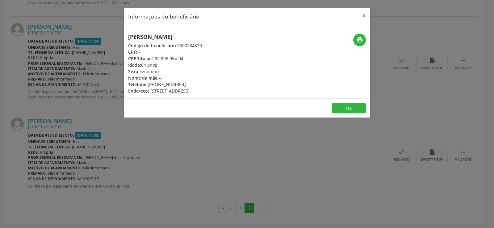
click at [178, 38] on h5 "[PERSON_NAME]" at bounding box center [165, 37] width 74 height 6
copy div "[PERSON_NAME]"
